Goal: Contribute content: Contribute content

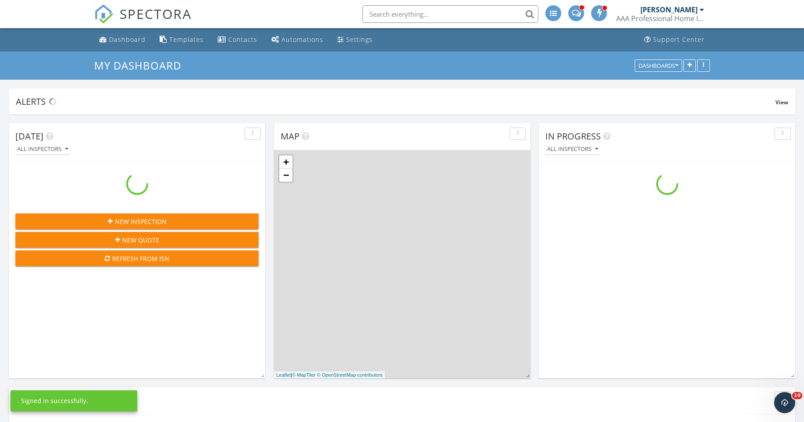
scroll to position [726, 818]
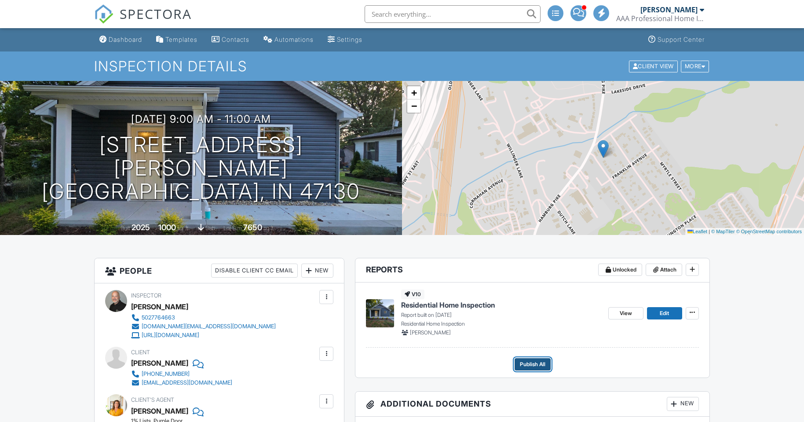
click at [537, 362] on span "Publish All" at bounding box center [533, 364] width 26 height 9
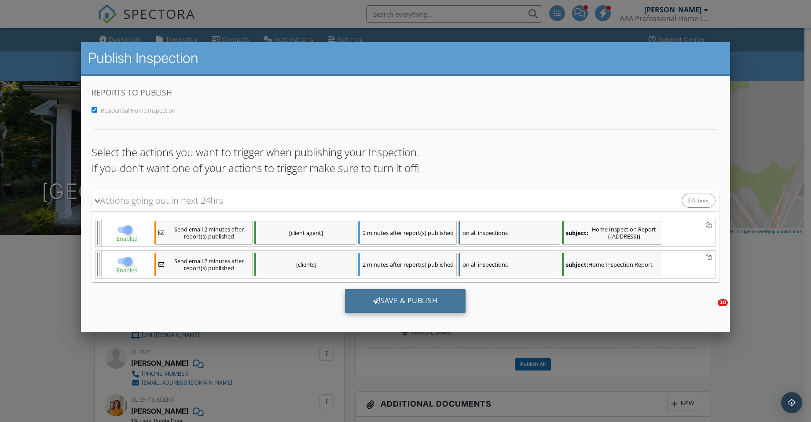
click at [434, 300] on div "Save & Publish" at bounding box center [405, 301] width 121 height 24
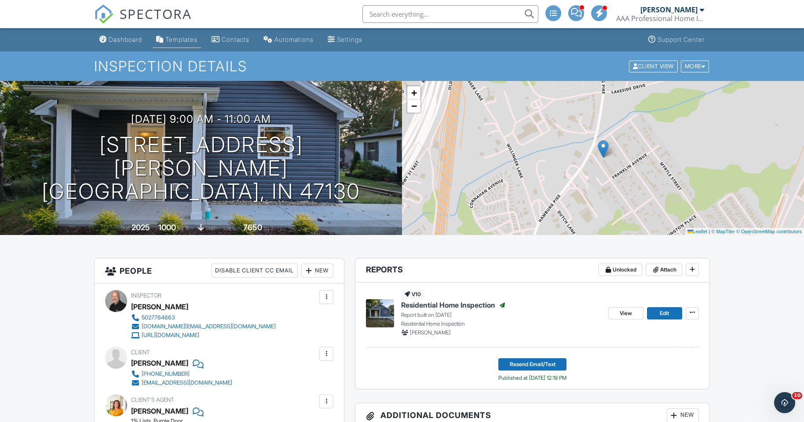
click at [183, 37] on div "Templates" at bounding box center [181, 39] width 32 height 7
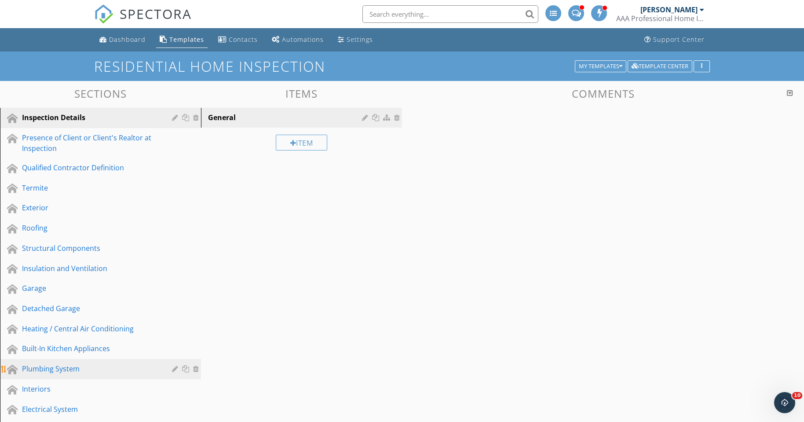
click at [48, 368] on div "Plumbing System" at bounding box center [90, 368] width 137 height 11
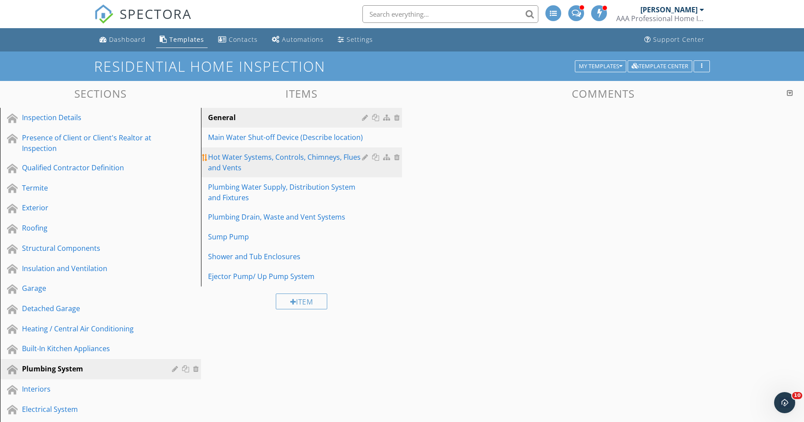
click at [240, 157] on div "Hot Water Systems, Controls, Chimneys, Flues and Vents" at bounding box center [286, 162] width 157 height 21
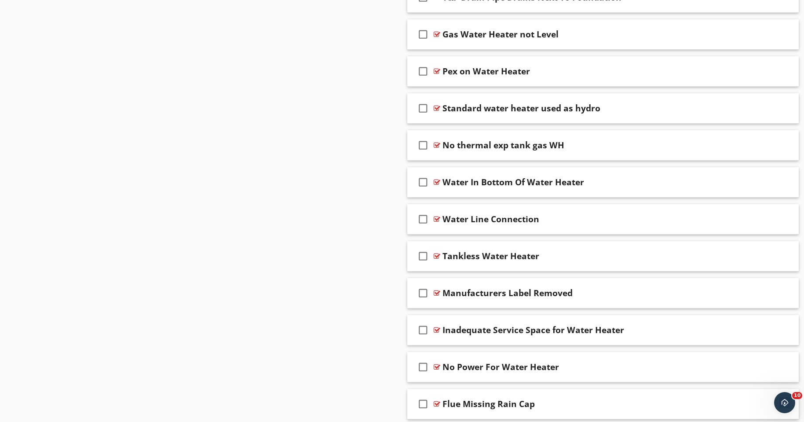
scroll to position [3827, 0]
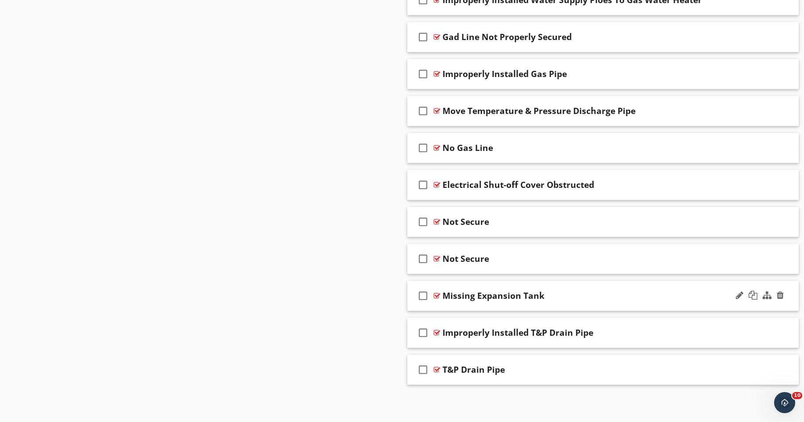
click at [679, 297] on div "Missing Expansion Tank" at bounding box center [583, 295] width 281 height 11
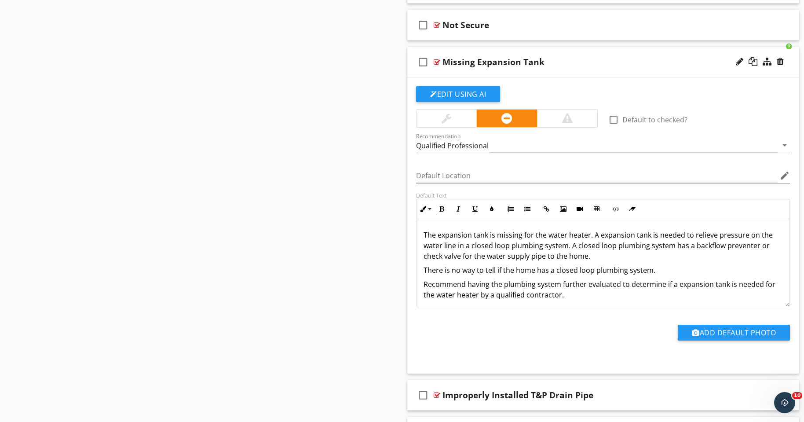
scroll to position [4120, 0]
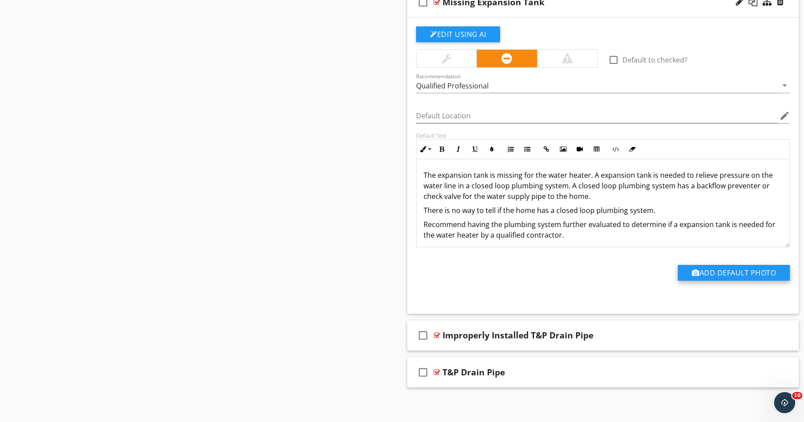
click at [713, 275] on button "Add Default Photo" at bounding box center [734, 273] width 112 height 16
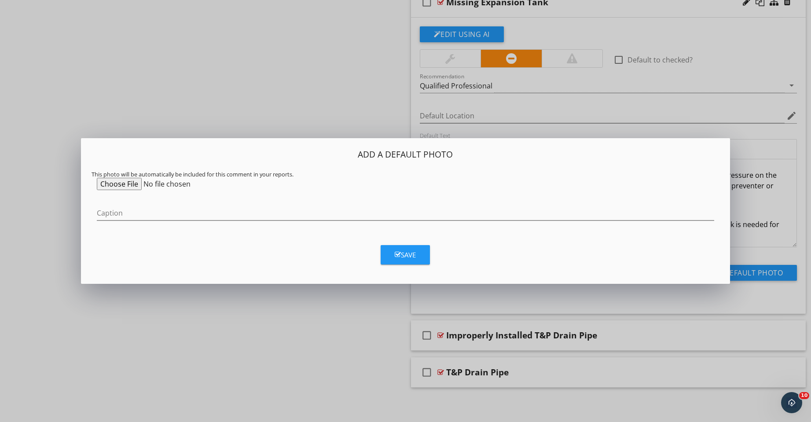
click at [121, 185] on input "file" at bounding box center [164, 184] width 135 height 12
click at [126, 183] on input "file" at bounding box center [164, 184] width 135 height 12
type input "C:\fakepath\water-heater-expansion-tank-information-2719063-hero-fd3398dd23da42…"
click at [123, 216] on input "Caption" at bounding box center [405, 213] width 617 height 15
type input "Example"
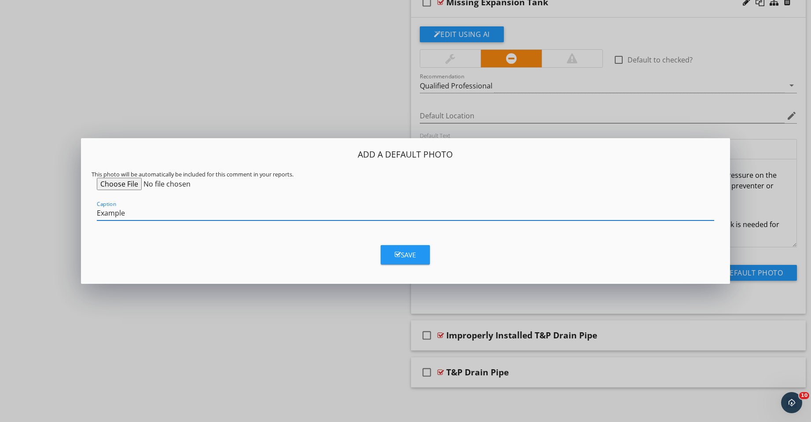
click at [399, 255] on icon "button" at bounding box center [398, 254] width 6 height 7
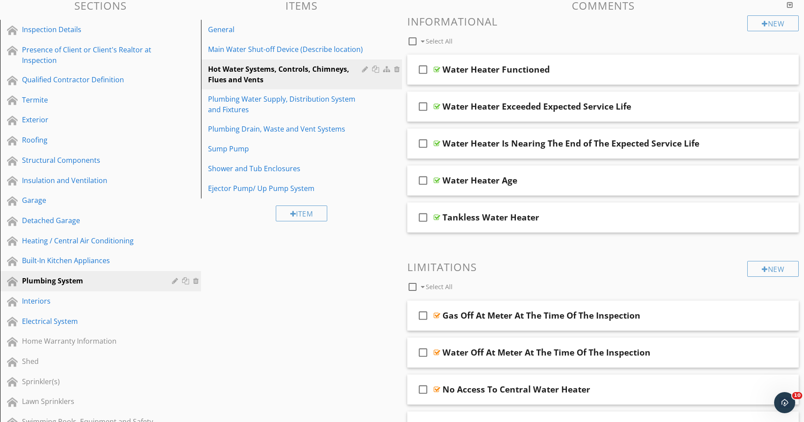
scroll to position [88, 0]
click at [94, 245] on div "Heating / Central Air Conditioning" at bounding box center [90, 241] width 137 height 11
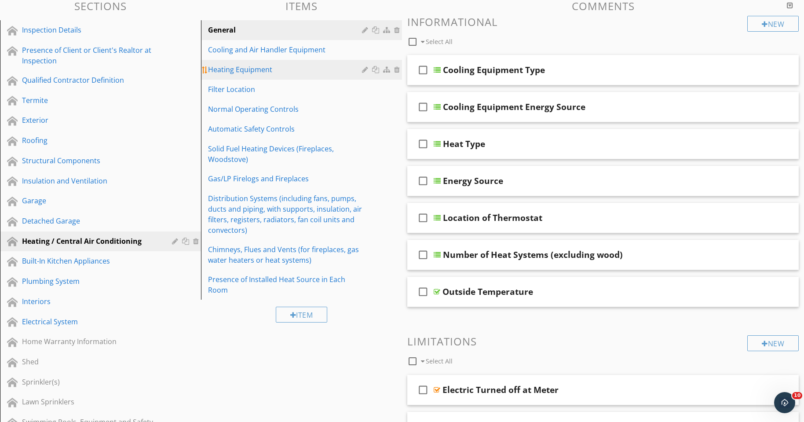
click at [239, 72] on div "Heating Equipment" at bounding box center [286, 69] width 157 height 11
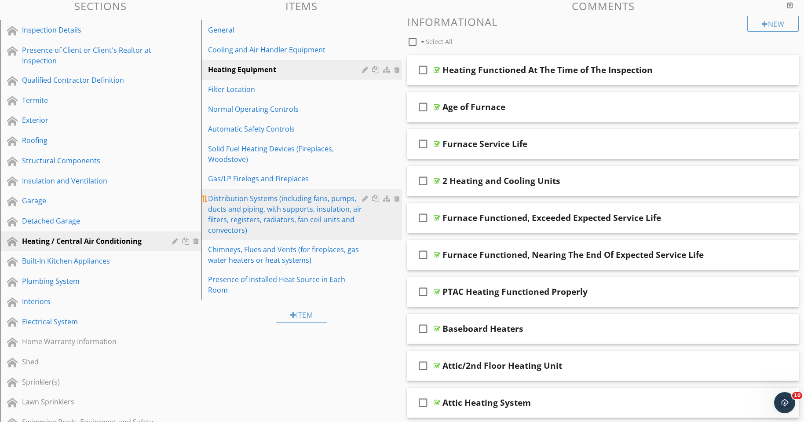
click at [277, 216] on div "Distribution Systems (including fans, pumps, ducts and piping, with supports, i…" at bounding box center [286, 214] width 157 height 42
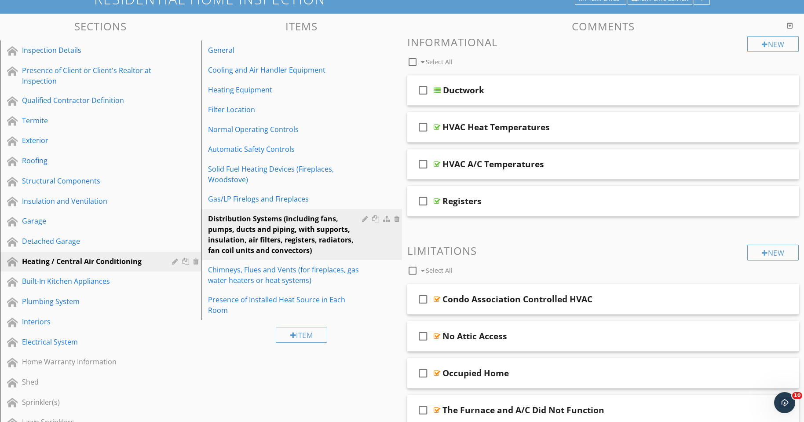
scroll to position [44, 0]
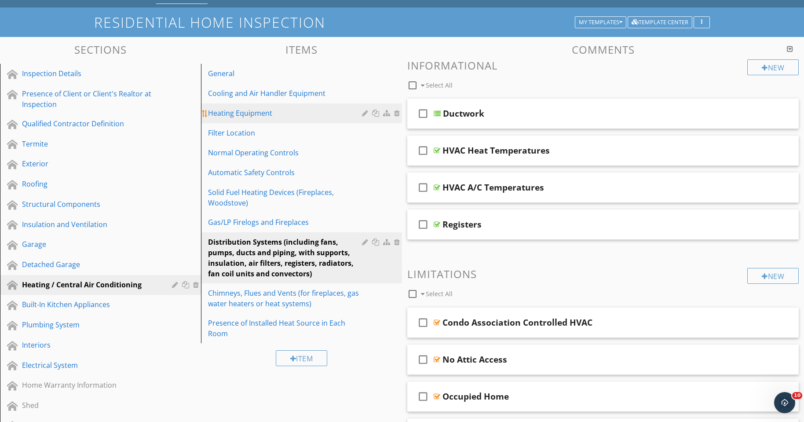
click at [244, 119] on link "Heating Equipment" at bounding box center [303, 112] width 198 height 19
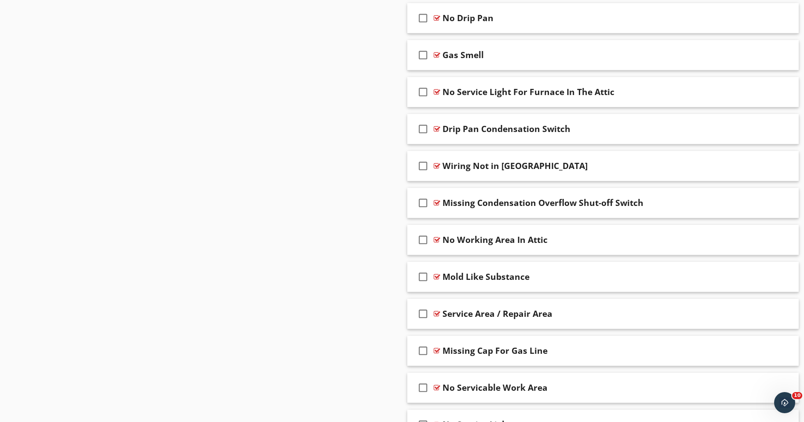
scroll to position [2023, 0]
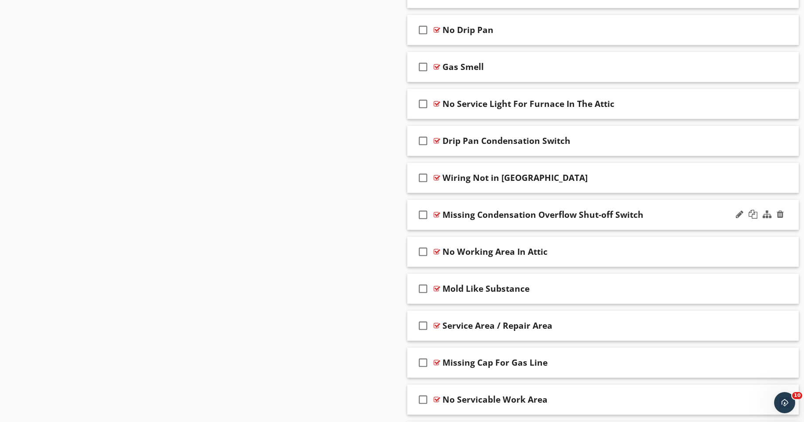
click at [639, 215] on div "Missing Condensation Overflow Shut-off Switch" at bounding box center [543, 214] width 201 height 11
click at [745, 227] on div "check_box_outline_blank Missing Condensation Overflow Shut-off Switch" at bounding box center [603, 215] width 392 height 30
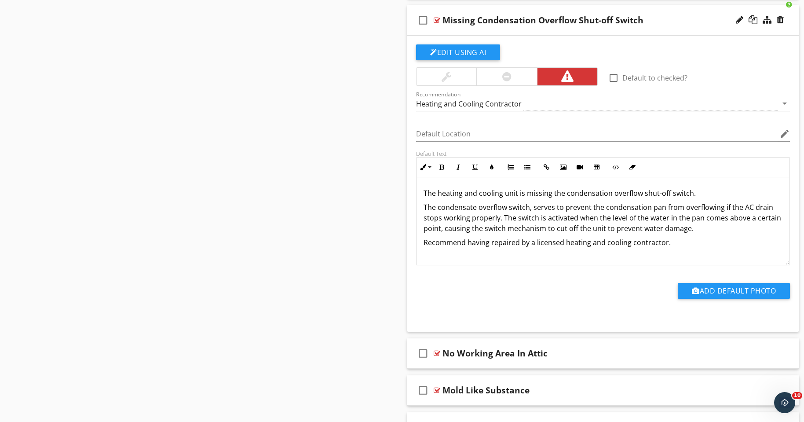
scroll to position [2229, 0]
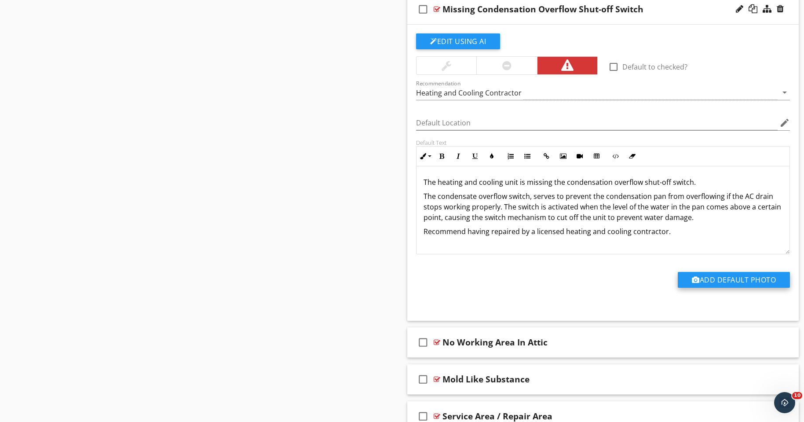
click at [729, 282] on button "Add Default Photo" at bounding box center [734, 280] width 112 height 16
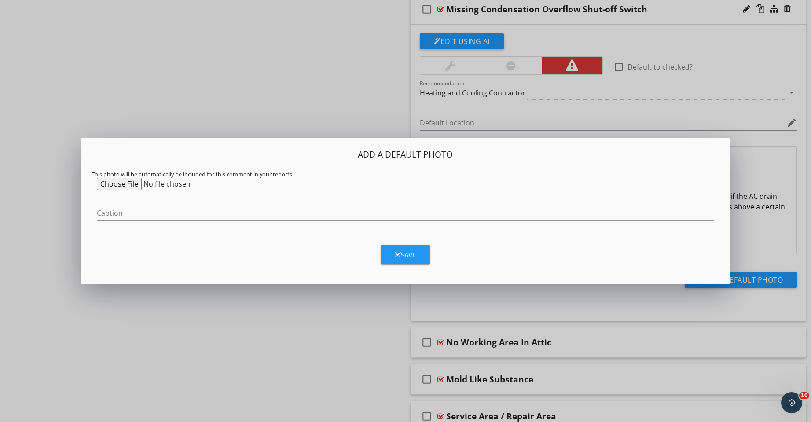
click at [132, 185] on input "file" at bounding box center [164, 184] width 135 height 12
type input "C:\fakepath\float-switch-keeps-tripping-and-turning-the-ac-off-v0-vworjh1nd1cb1…"
click at [153, 218] on input "Caption" at bounding box center [405, 213] width 617 height 15
type input "Example"
click at [392, 258] on button "Save" at bounding box center [405, 254] width 49 height 19
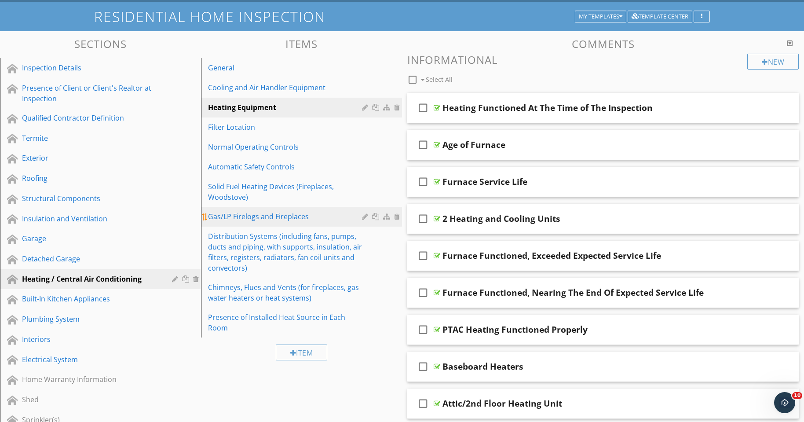
scroll to position [44, 0]
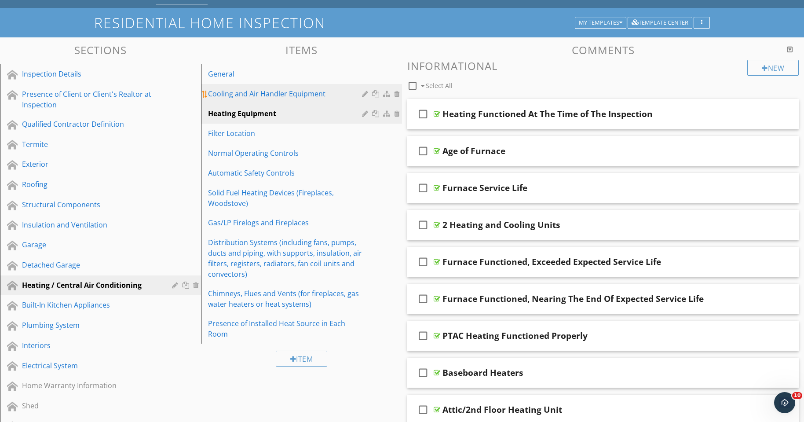
click at [297, 96] on div "Cooling and Air Handler Equipment" at bounding box center [286, 93] width 157 height 11
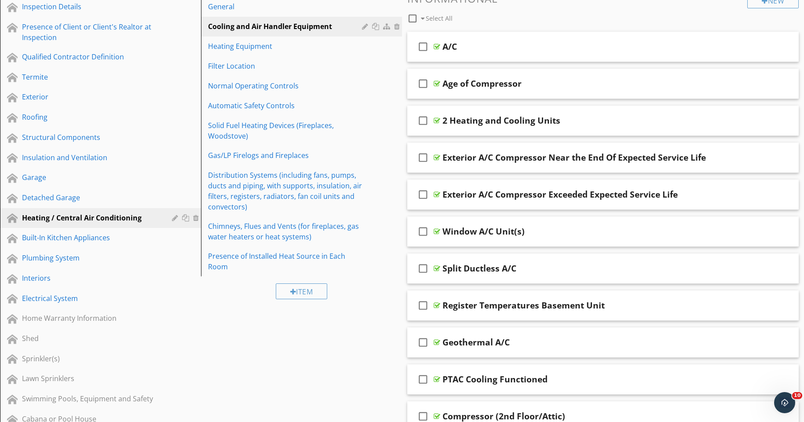
scroll to position [110, 0]
click at [54, 258] on div "Plumbing System" at bounding box center [90, 258] width 137 height 11
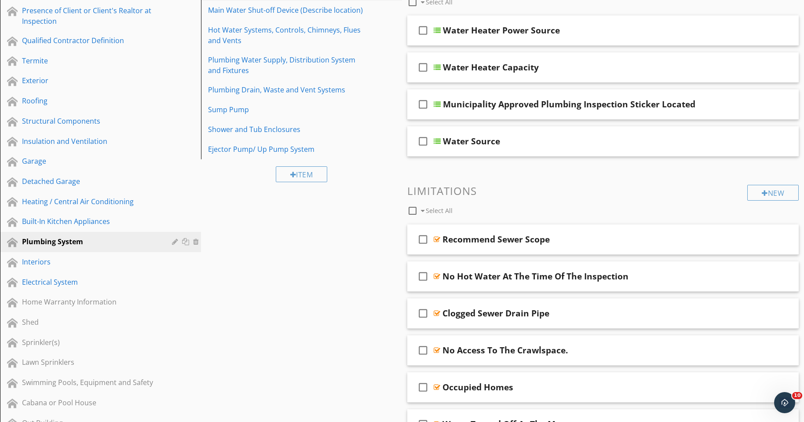
scroll to position [57, 0]
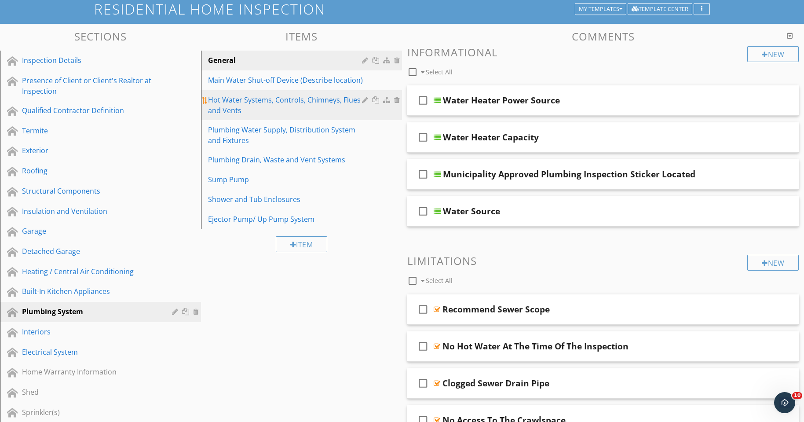
click at [238, 103] on div "Hot Water Systems, Controls, Chimneys, Flues and Vents" at bounding box center [286, 105] width 157 height 21
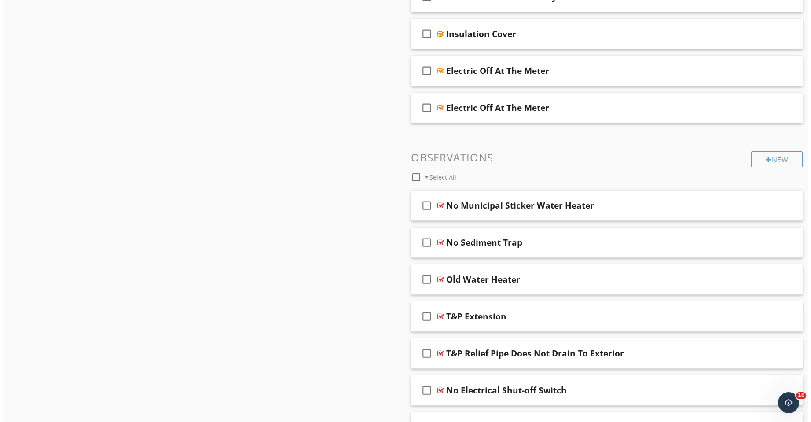
scroll to position [790, 0]
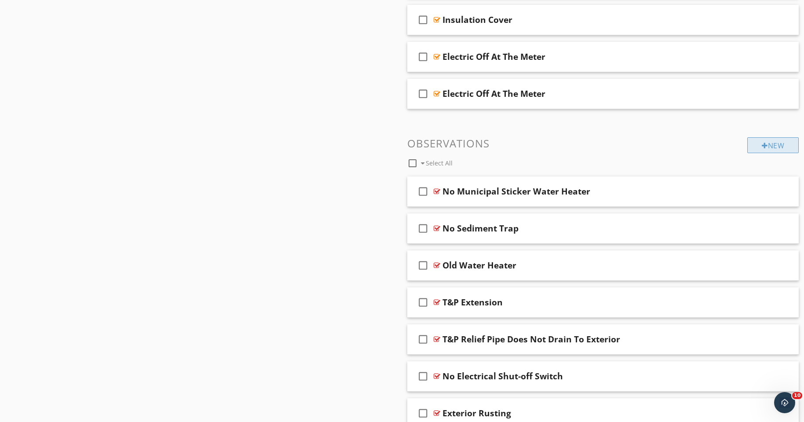
click at [773, 145] on div "New" at bounding box center [772, 145] width 51 height 16
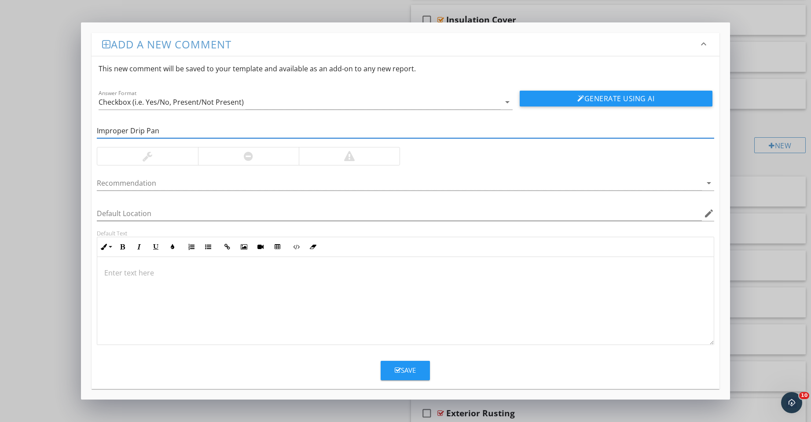
type input "Improper Drip Pan"
click at [223, 267] on p at bounding box center [405, 272] width 602 height 11
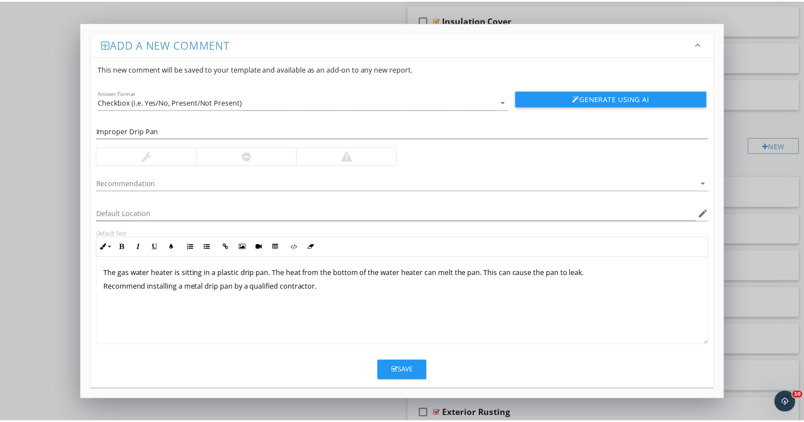
scroll to position [0, 0]
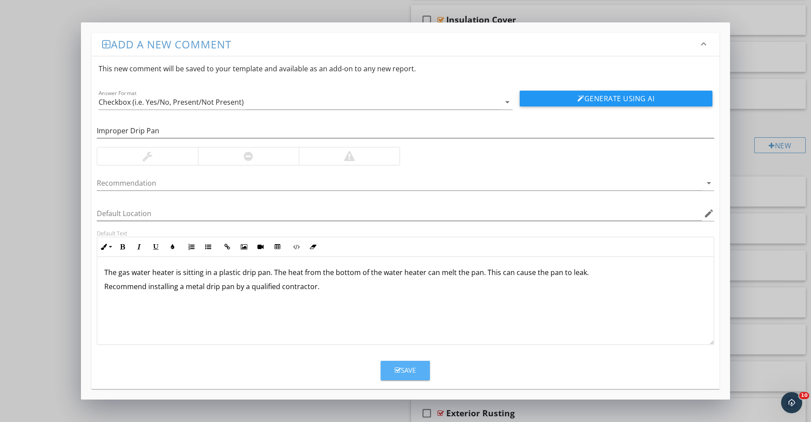
click at [411, 372] on div "Save" at bounding box center [405, 370] width 21 height 10
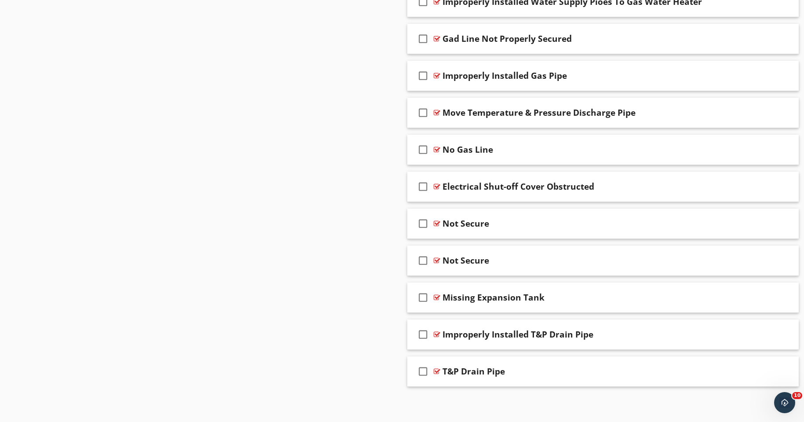
scroll to position [3827, 0]
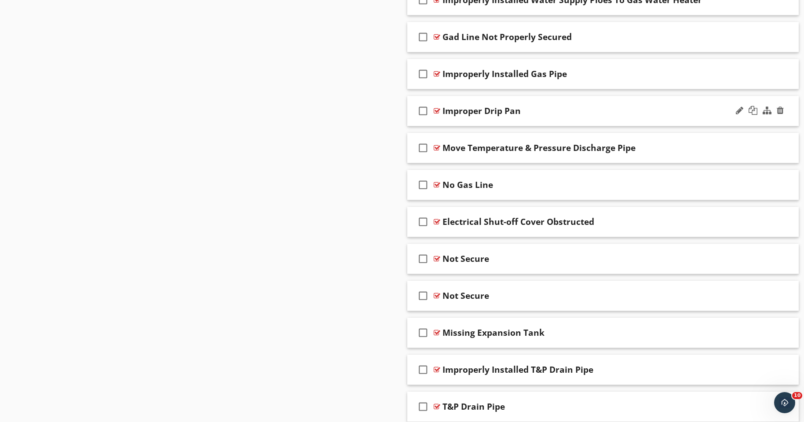
click at [725, 115] on div "check_box_outline_blank Improper Drip Pan" at bounding box center [603, 111] width 392 height 30
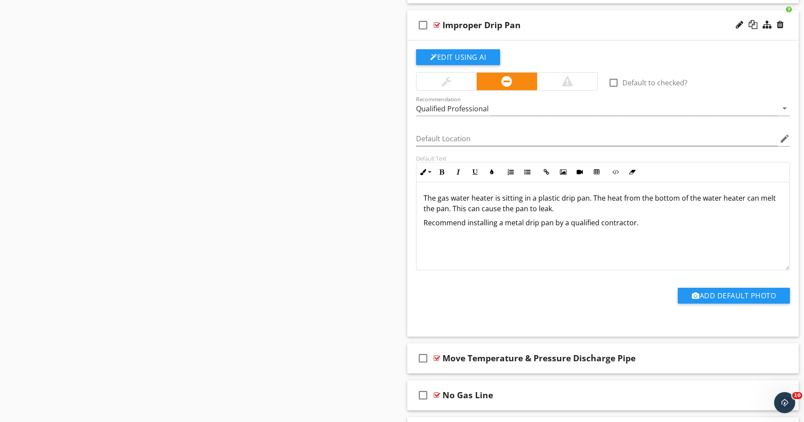
scroll to position [3915, 0]
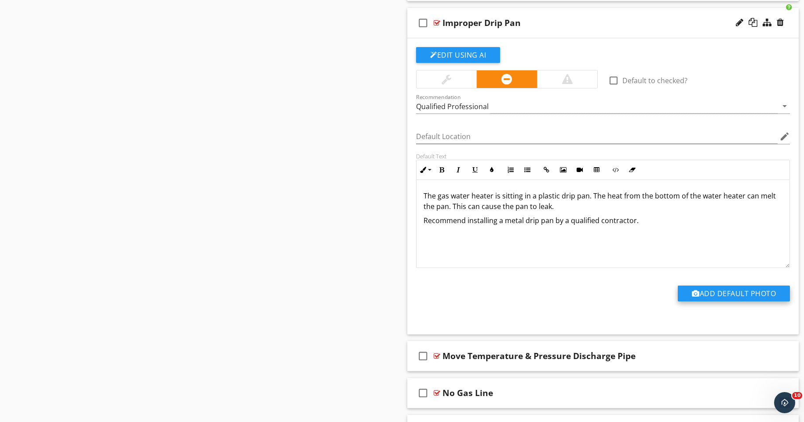
click at [719, 295] on button "Add Default Photo" at bounding box center [734, 294] width 112 height 16
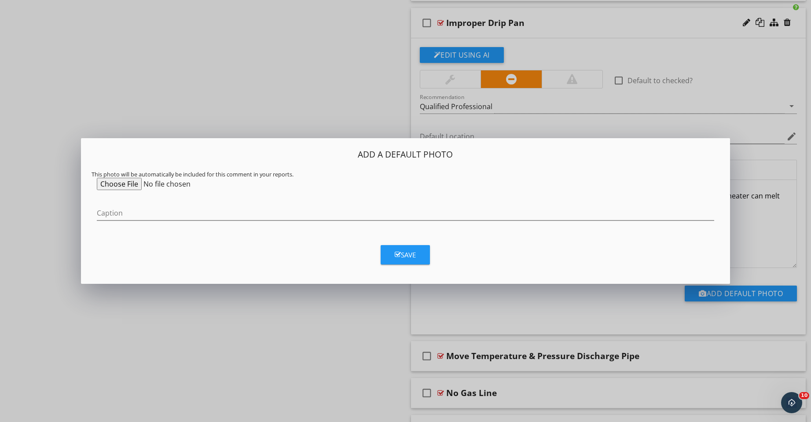
click at [123, 185] on input "file" at bounding box center [164, 184] width 135 height 12
type input "C:\fakepath\download.jfif"
click at [121, 212] on input "Caption" at bounding box center [405, 213] width 617 height 15
type input "Example"
click at [410, 262] on button "Save" at bounding box center [405, 254] width 49 height 19
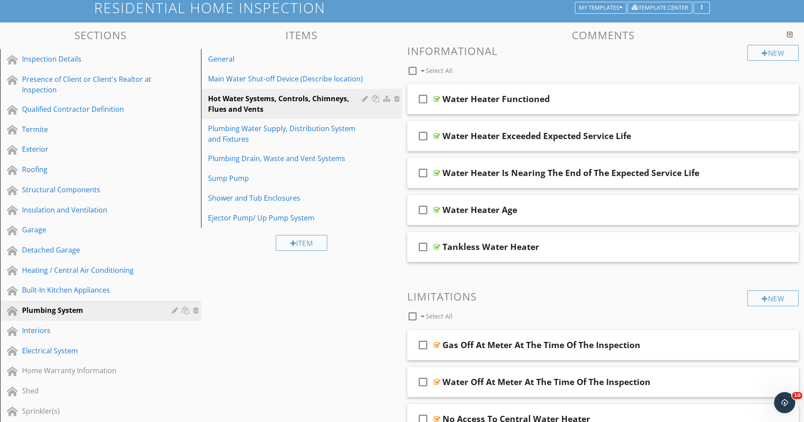
scroll to position [48, 0]
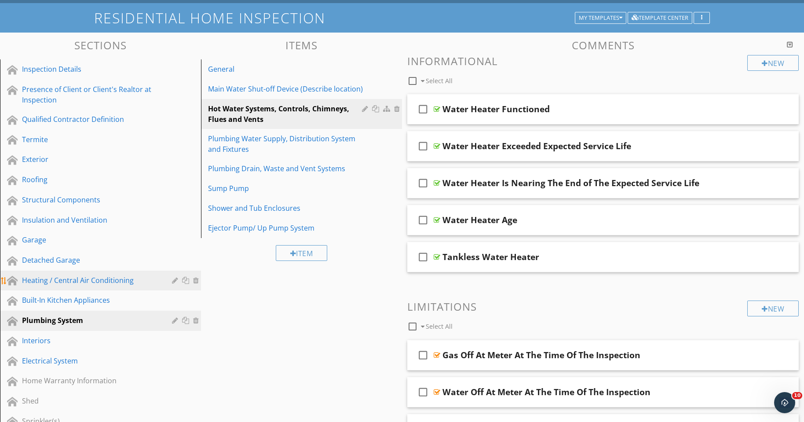
click at [85, 280] on div "Heating / Central Air Conditioning" at bounding box center [90, 280] width 137 height 11
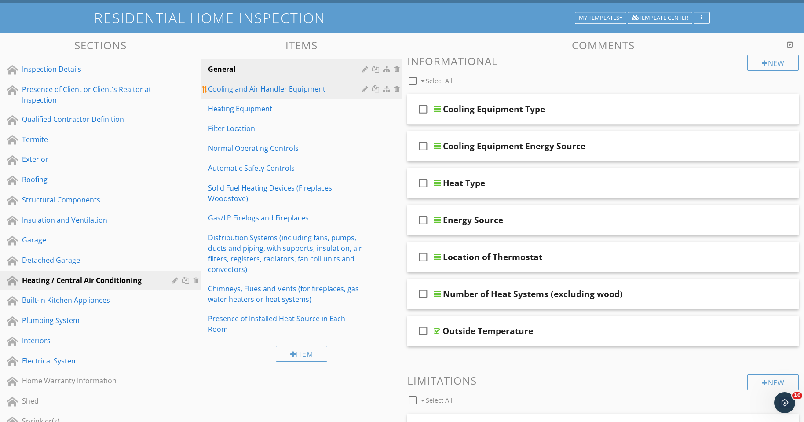
click at [242, 97] on link "Cooling and Air Handler Equipment" at bounding box center [303, 88] width 198 height 19
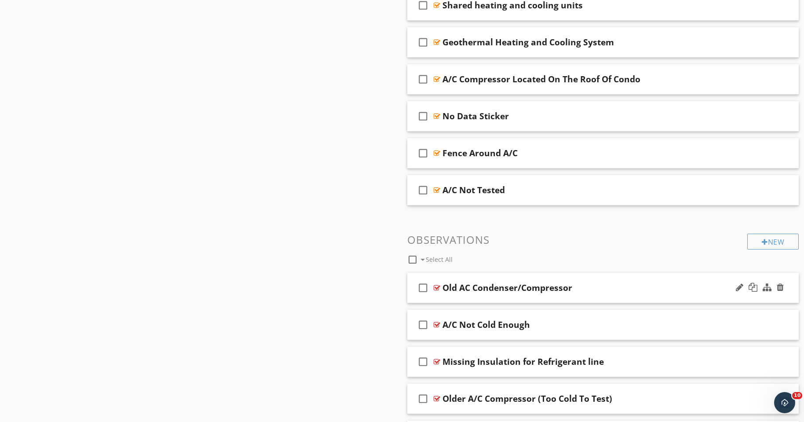
scroll to position [1104, 0]
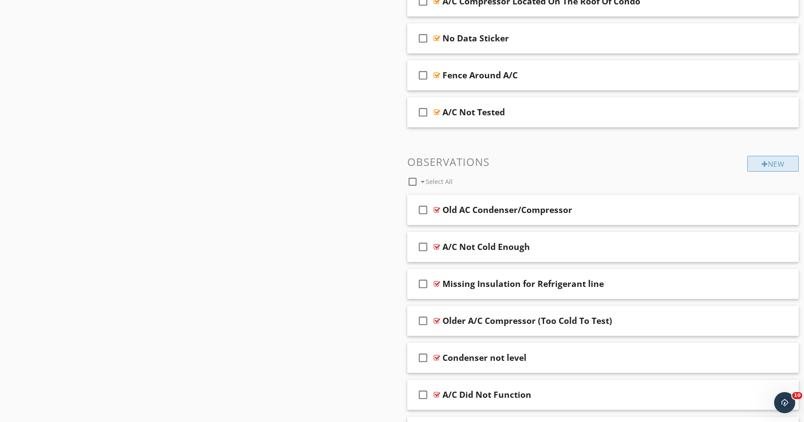
click at [767, 166] on div "New" at bounding box center [772, 164] width 51 height 16
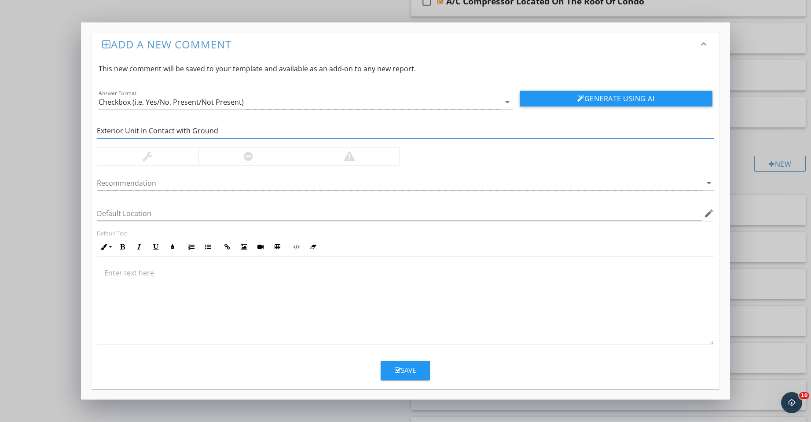
type input "Exterior Unit In Contact with Ground"
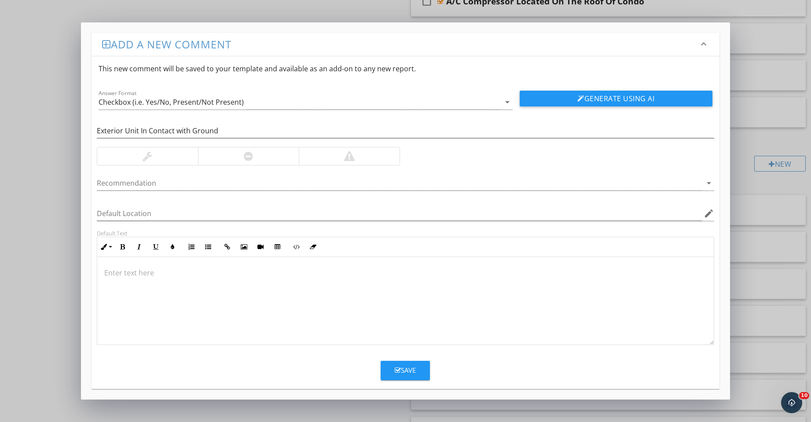
click at [219, 277] on p at bounding box center [405, 272] width 602 height 11
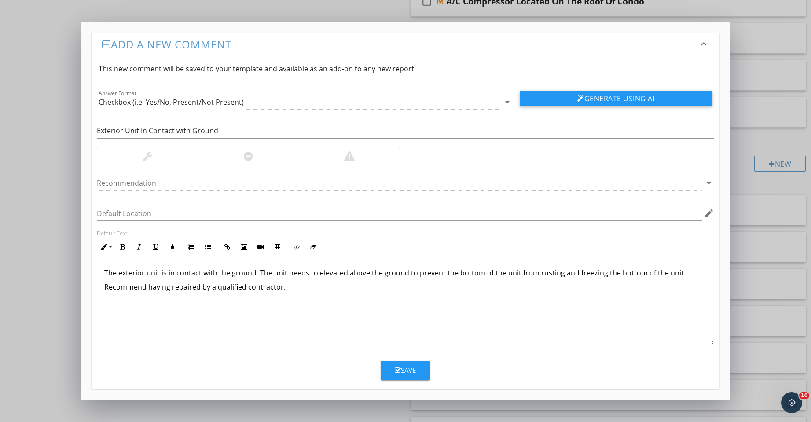
click at [417, 376] on button "Save" at bounding box center [405, 370] width 49 height 19
